Goal: Communication & Community: Answer question/provide support

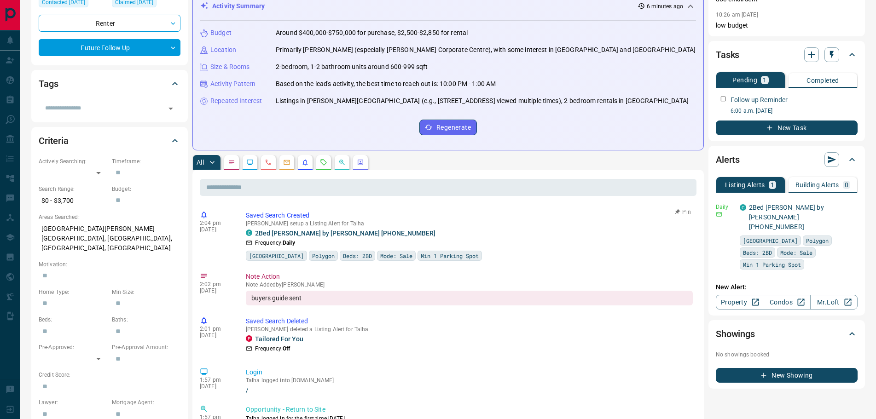
scroll to position [138, 0]
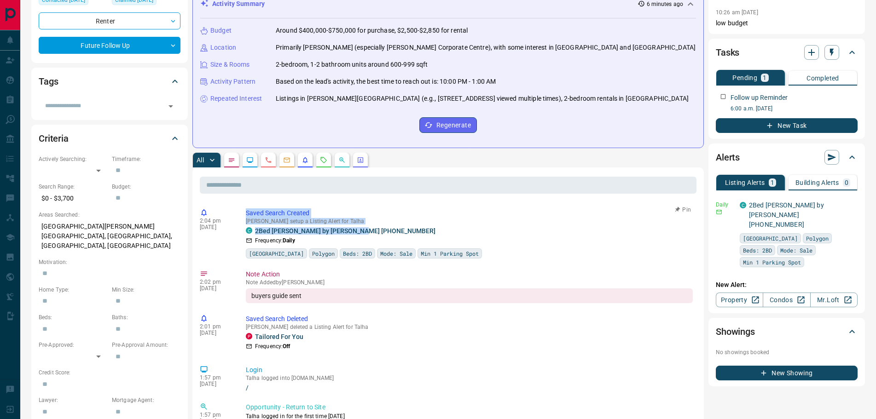
drag, startPoint x: 365, startPoint y: 234, endPoint x: 245, endPoint y: 206, distance: 123.9
click at [245, 206] on div "2:04 pm [DATE] Saved Search Created [PERSON_NAME] setup a Listing Alert for Tal…" at bounding box center [448, 234] width 497 height 56
copy div "Saved Search Created [PERSON_NAME] setup a Listing Alert for Talha C 2Bed [PERS…"
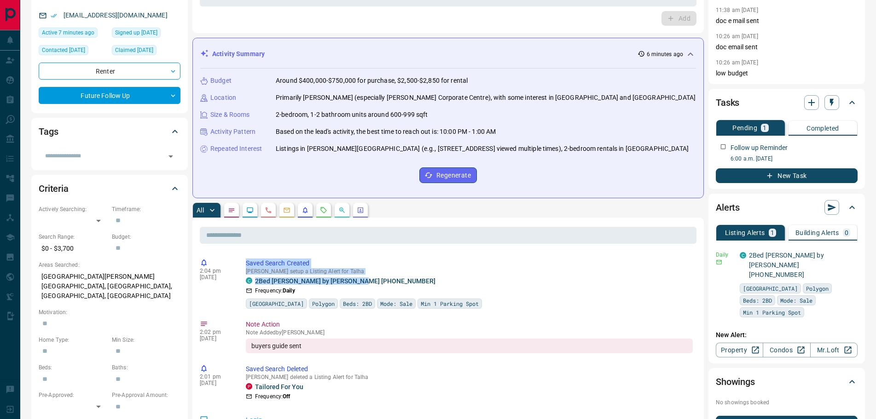
scroll to position [0, 0]
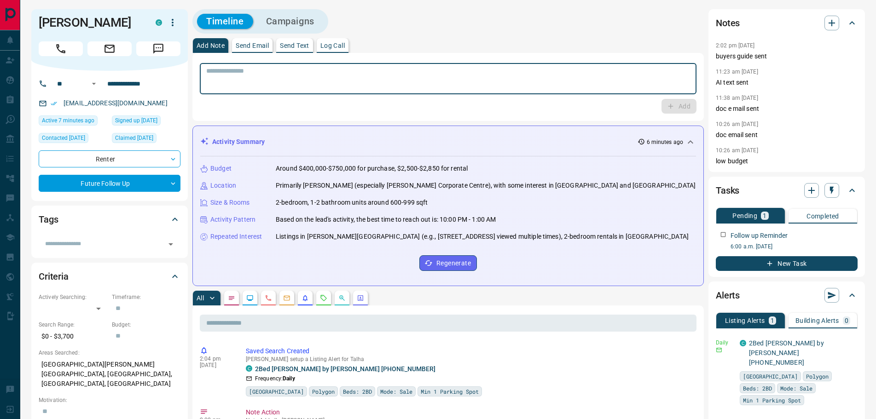
click at [235, 77] on textarea at bounding box center [448, 78] width 484 height 23
paste textarea "**********"
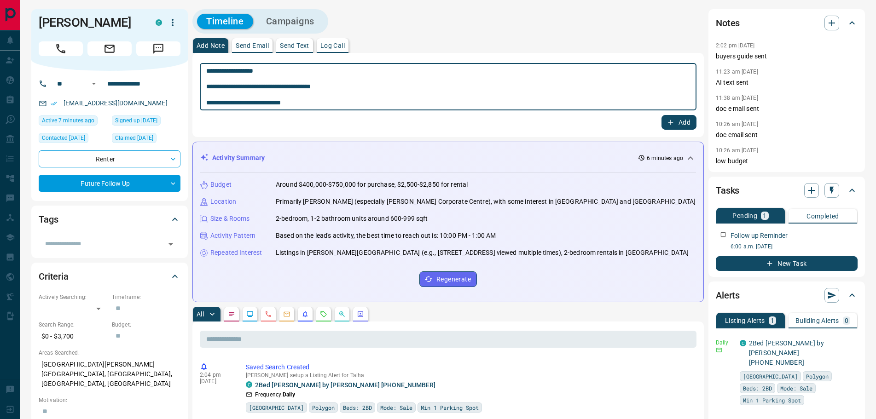
type textarea "**********"
click at [671, 120] on icon "button" at bounding box center [670, 122] width 8 height 8
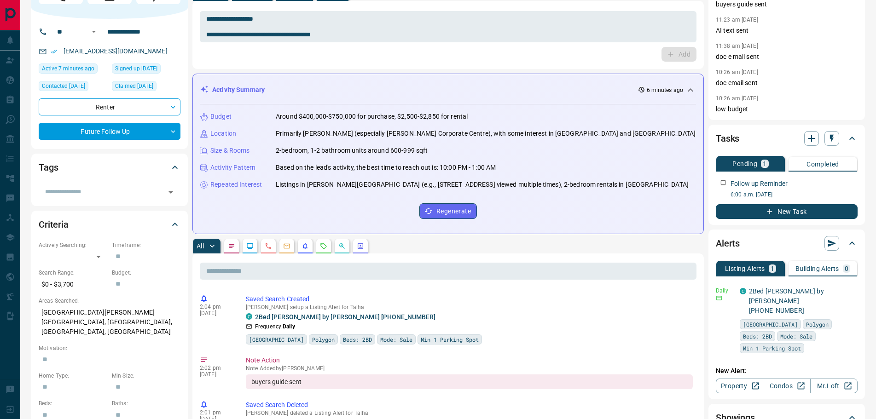
scroll to position [184, 0]
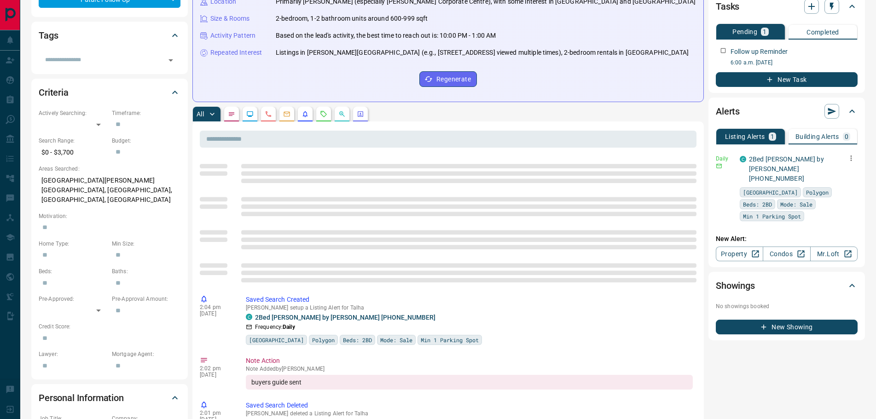
click at [851, 161] on icon "button" at bounding box center [850, 159] width 1 height 6
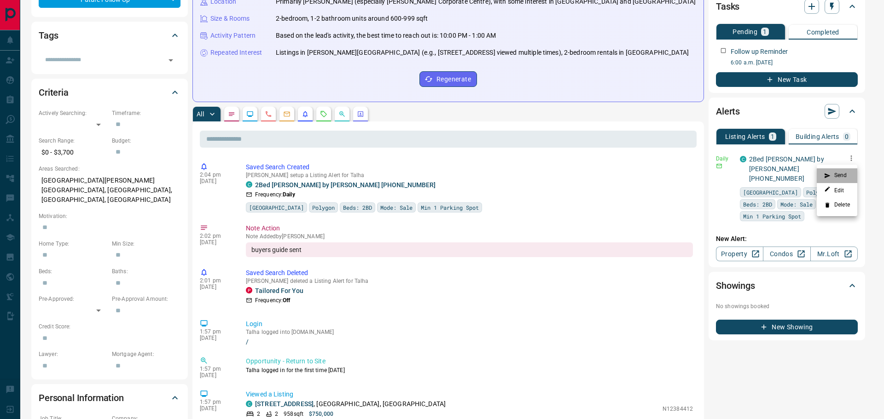
click at [835, 177] on li "Send" at bounding box center [836, 175] width 40 height 15
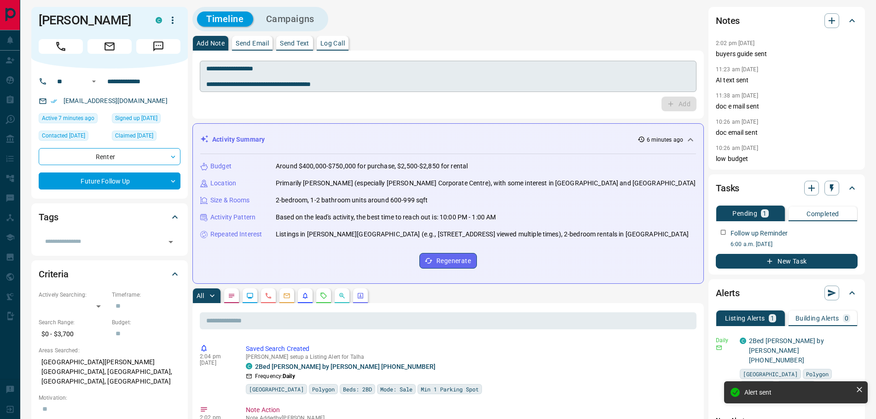
scroll to position [0, 0]
